Goal: Understand process/instructions: Learn how to perform a task or action

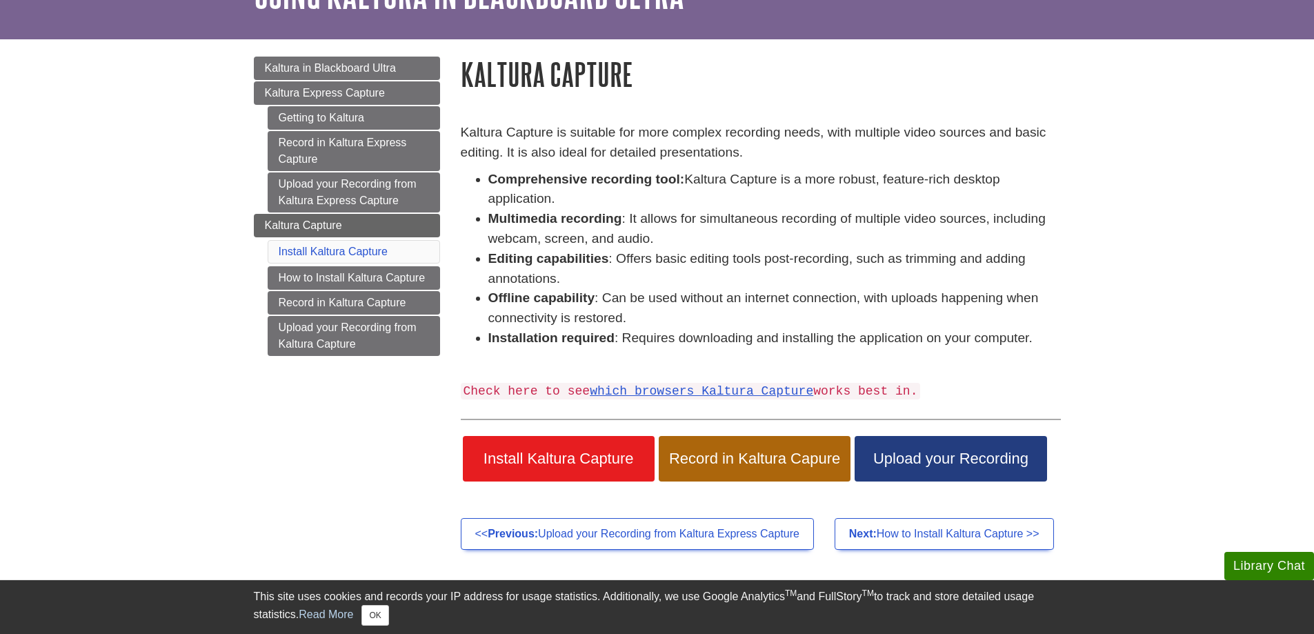
scroll to position [69, 0]
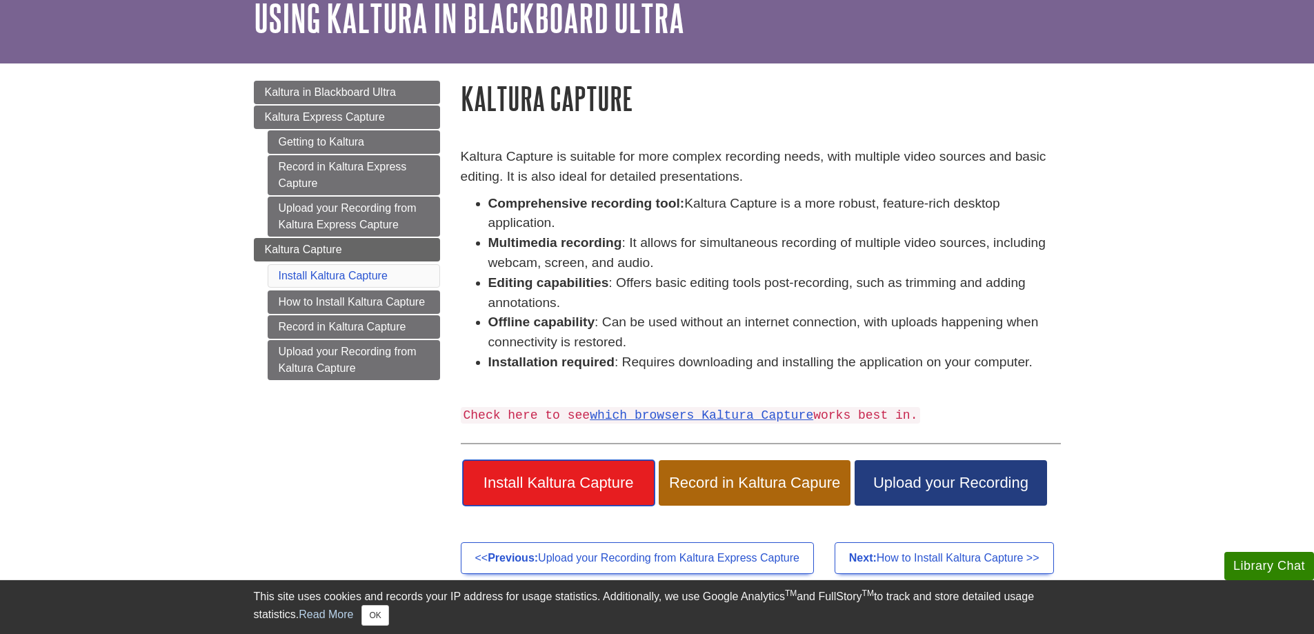
click at [566, 477] on span "Install Kaltura Capture" at bounding box center [558, 483] width 171 height 18
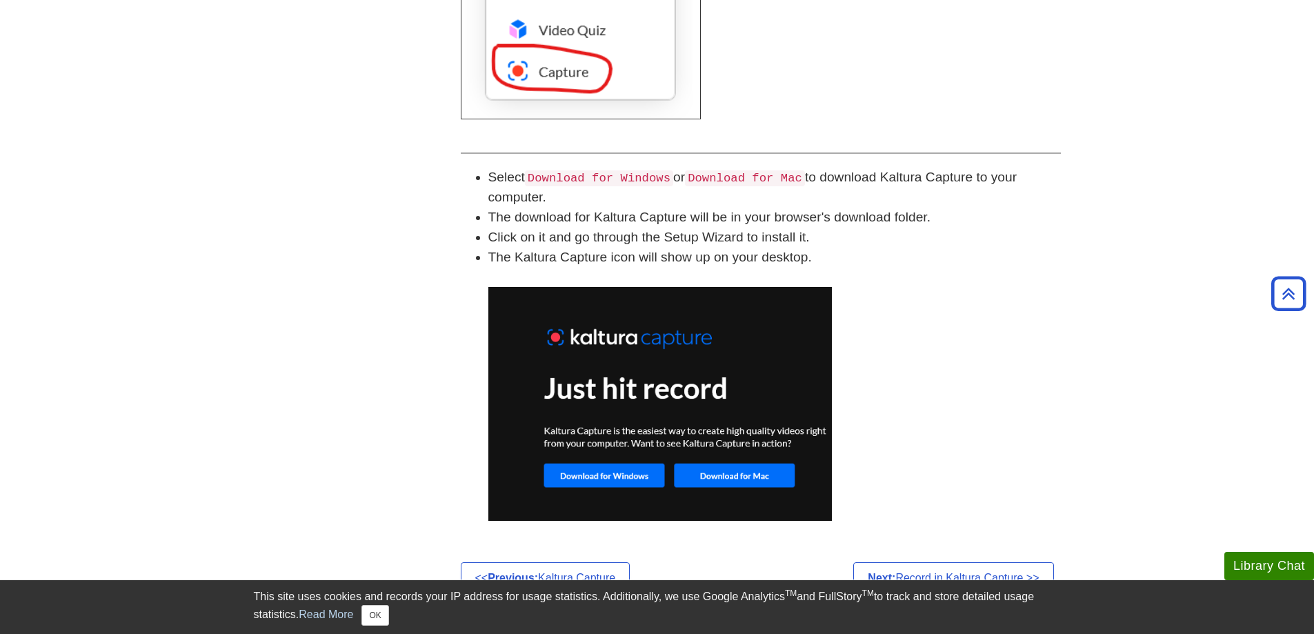
scroll to position [532, 0]
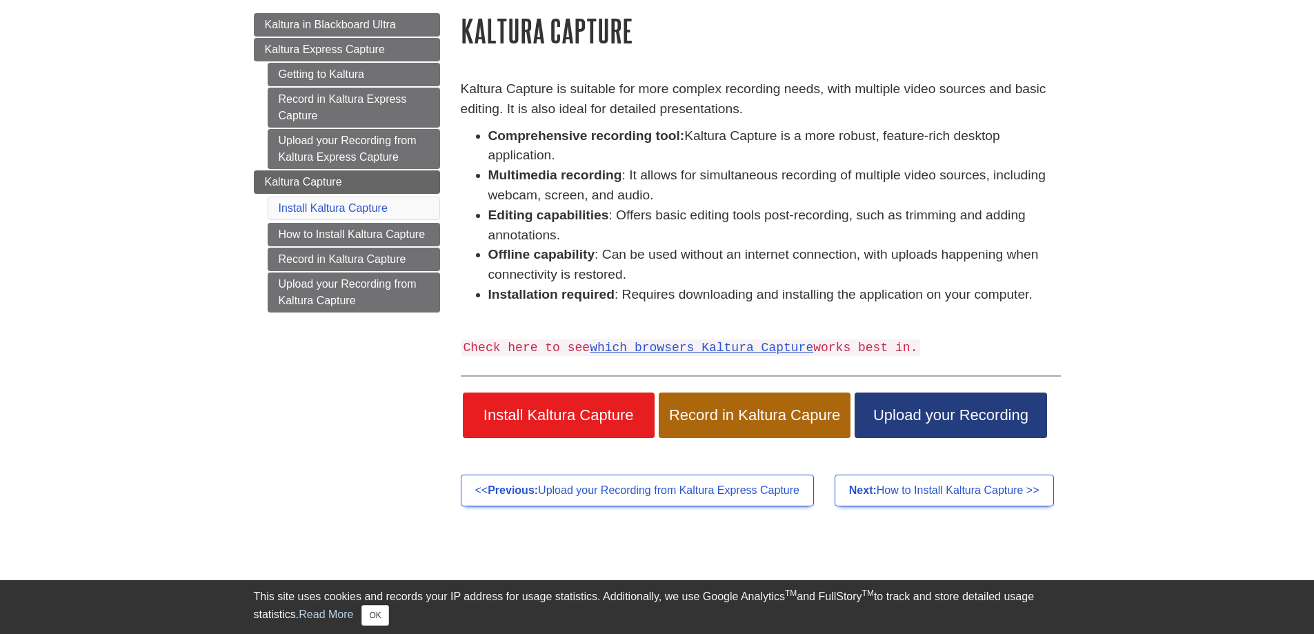
scroll to position [138, 0]
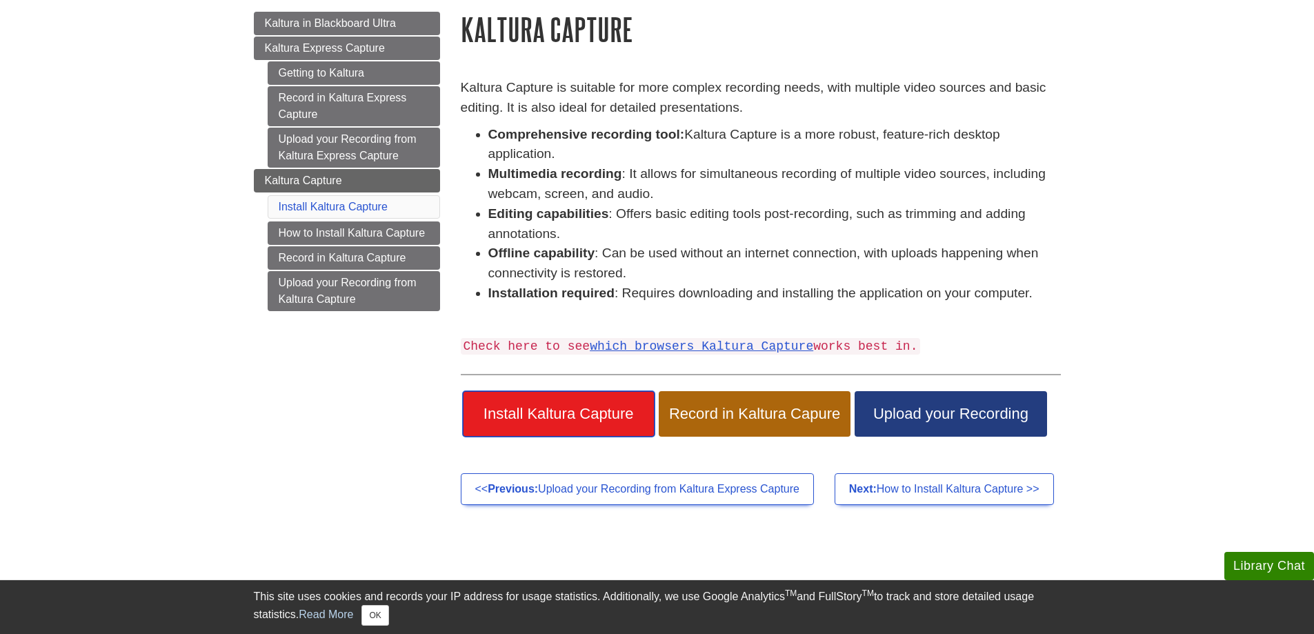
click at [543, 421] on span "Install Kaltura Capture" at bounding box center [558, 414] width 171 height 18
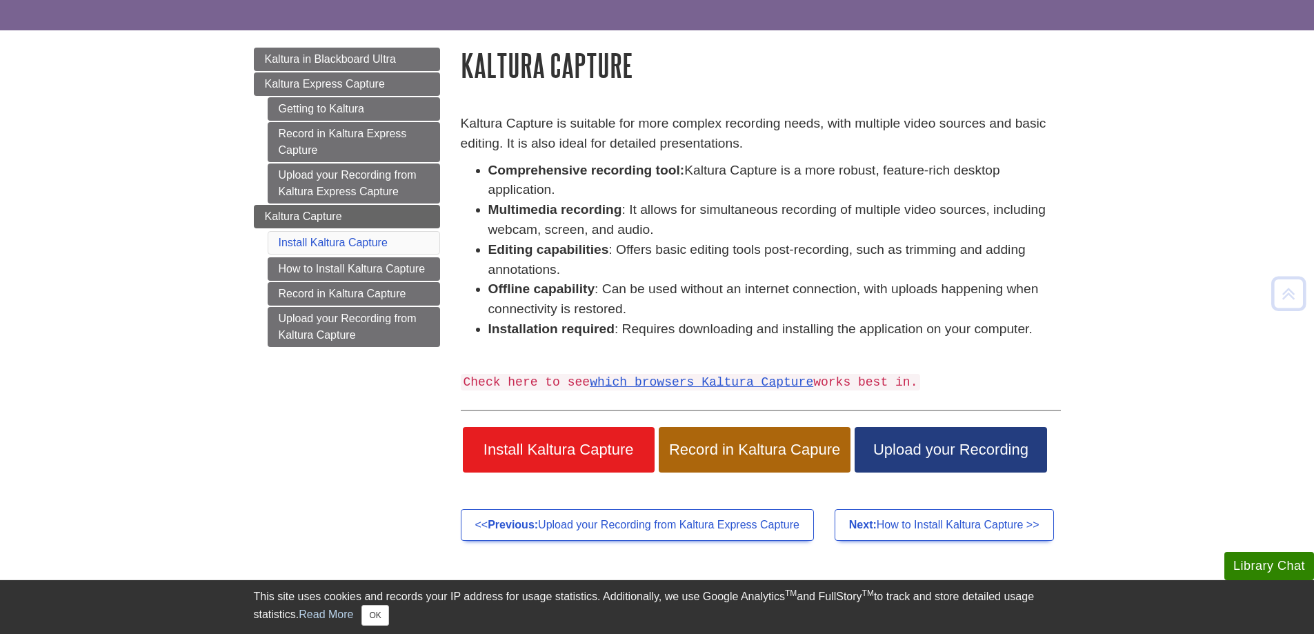
scroll to position [207, 0]
